Goal: Task Accomplishment & Management: Use online tool/utility

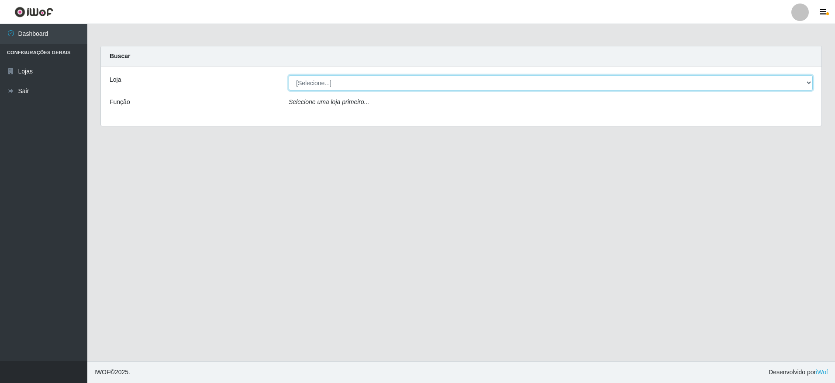
click at [353, 82] on select "[Selecione...] Extrabom - Loja 05 [GEOGRAPHIC_DATA]" at bounding box center [551, 82] width 524 height 15
select select "494"
click at [289, 75] on select "[Selecione...] Extrabom - Loja 05 [GEOGRAPHIC_DATA]" at bounding box center [551, 82] width 524 height 15
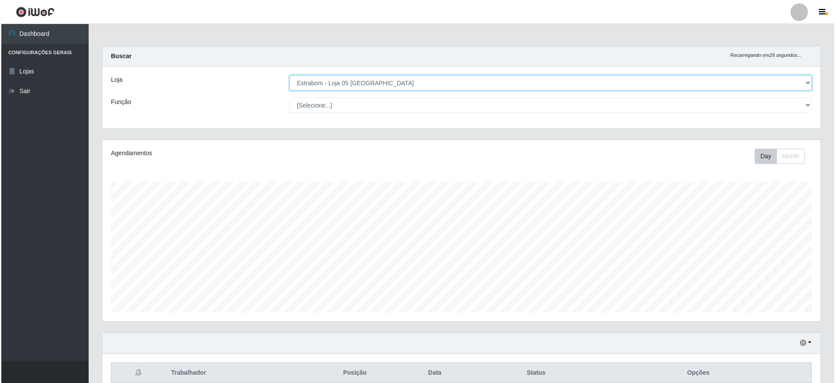
scroll to position [236, 0]
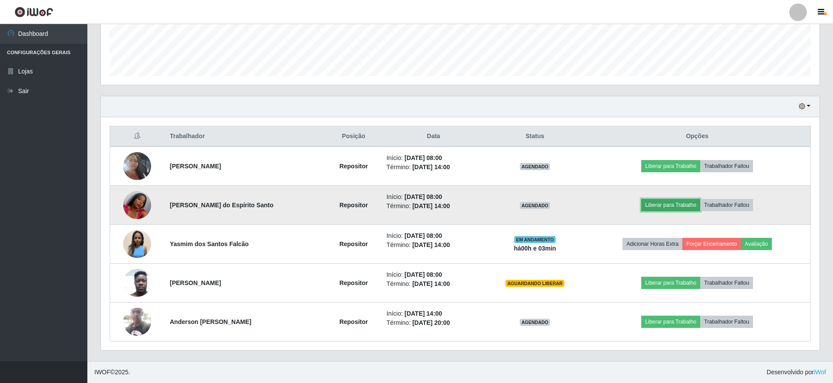
click at [663, 207] on button "Liberar para Trabalho" at bounding box center [670, 205] width 59 height 12
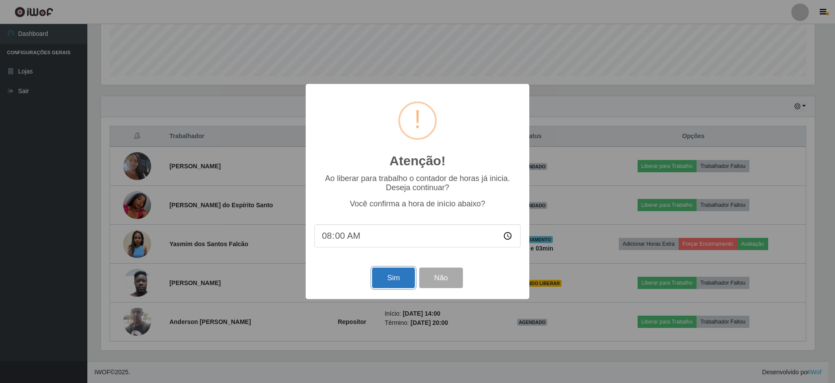
click at [388, 282] on button "Sim" at bounding box center [393, 277] width 42 height 21
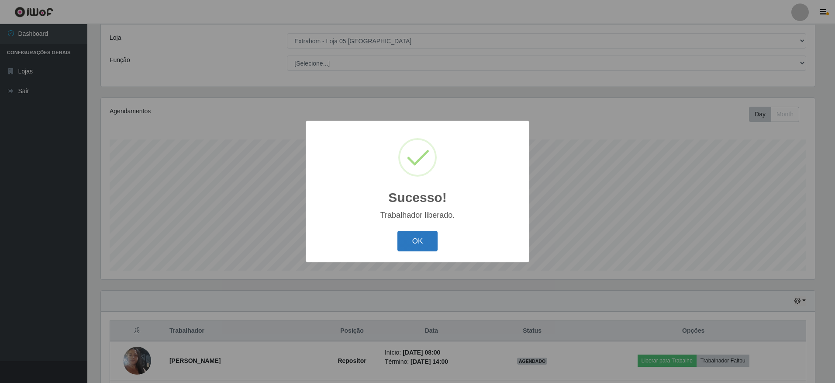
click at [437, 234] on button "OK" at bounding box center [417, 241] width 41 height 21
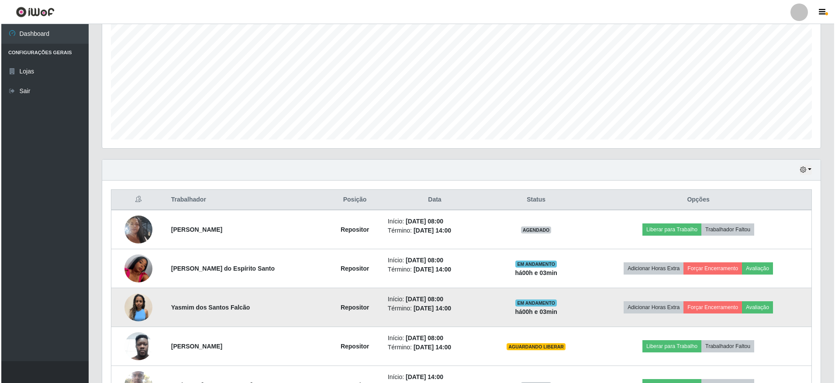
scroll to position [236, 0]
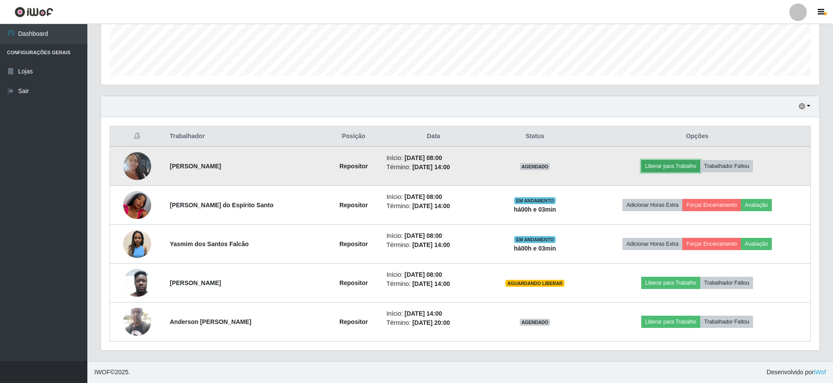
click at [674, 161] on button "Liberar para Trabalho" at bounding box center [670, 166] width 59 height 12
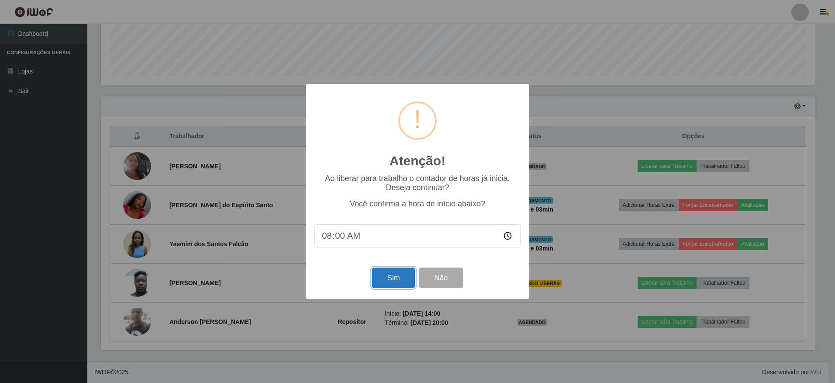
click at [399, 277] on button "Sim" at bounding box center [393, 277] width 42 height 21
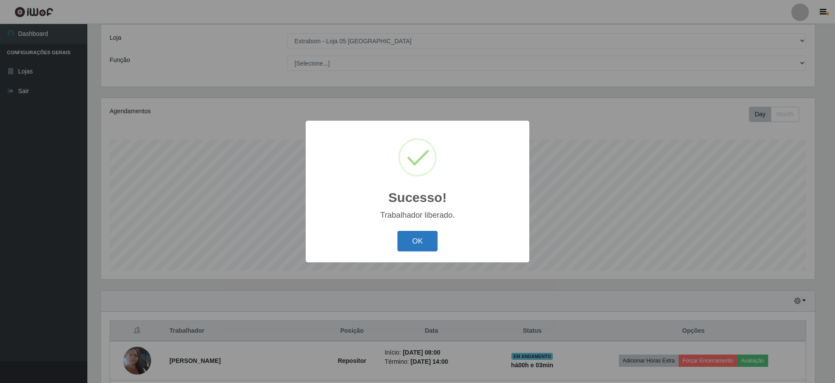
click at [427, 241] on button "OK" at bounding box center [417, 241] width 41 height 21
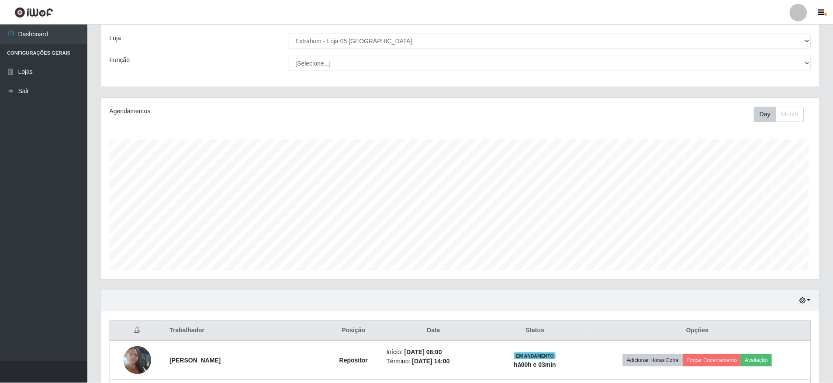
scroll to position [181, 718]
